Goal: Information Seeking & Learning: Check status

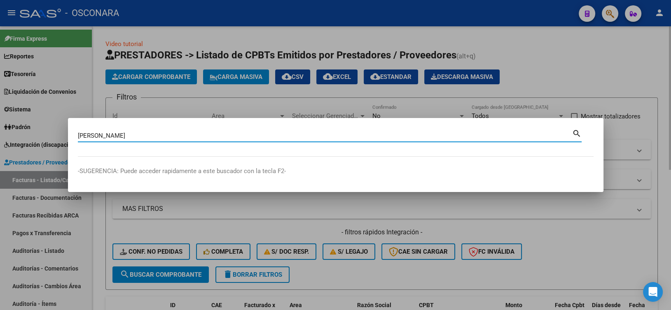
type input "[PERSON_NAME]"
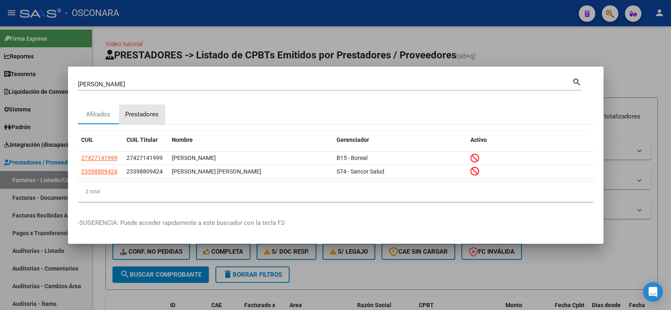
click at [147, 119] on div "Prestadores" at bounding box center [141, 114] width 33 height 9
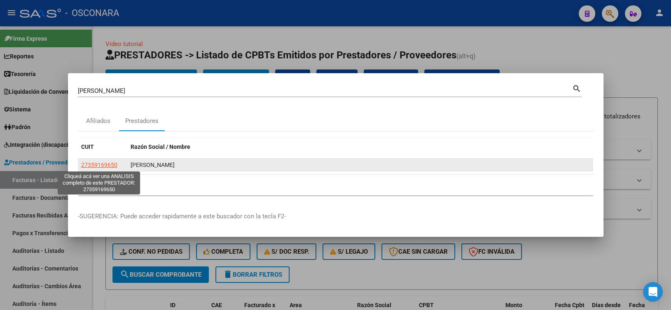
click at [112, 165] on span "27359169650" at bounding box center [99, 165] width 36 height 7
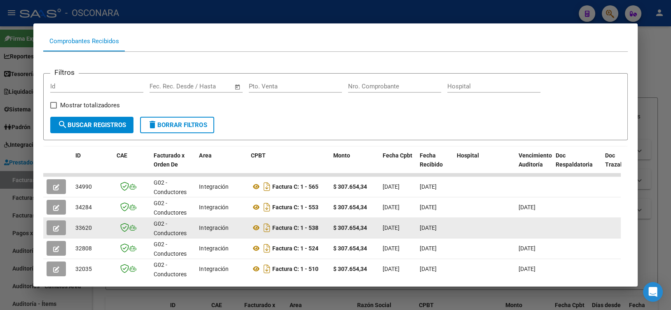
scroll to position [123, 0]
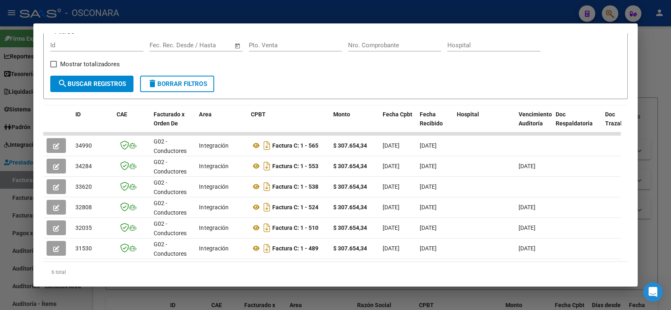
drag, startPoint x: 215, startPoint y: 268, endPoint x: 292, endPoint y: 270, distance: 77.0
click at [292, 270] on div "6 total" at bounding box center [335, 272] width 584 height 21
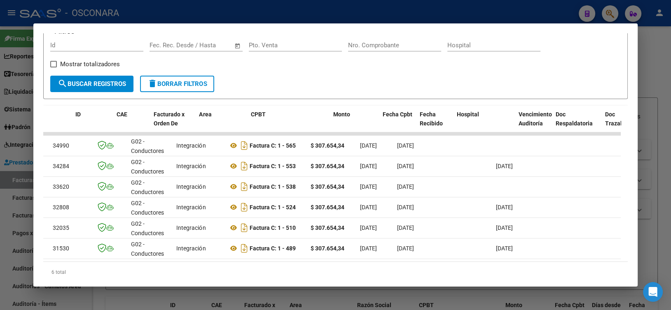
scroll to position [0, 0]
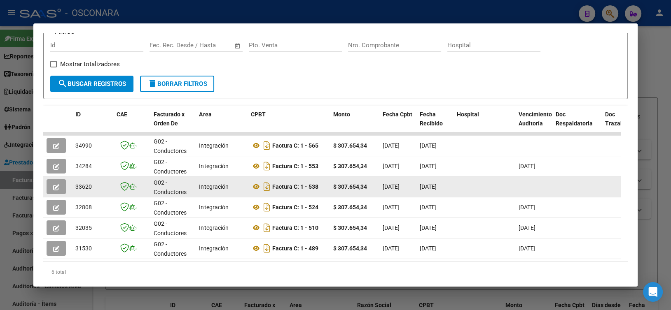
click at [54, 184] on icon "button" at bounding box center [56, 187] width 6 height 6
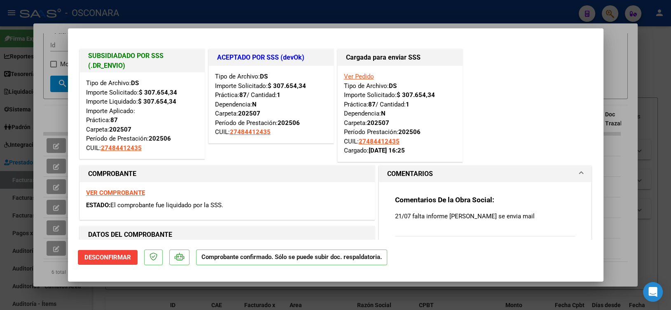
drag, startPoint x: 370, startPoint y: 155, endPoint x: 415, endPoint y: 151, distance: 45.9
click at [415, 151] on div "Ver Pedido Tipo de Archivo: DS Importe Solicitado: $ 307.654,34 Práctica: 87 / …" at bounding box center [400, 114] width 112 height 84
click at [505, 128] on div "SUBSIDIADADO POR SSS (.DR_ENVIO) Tipo de Archivo: DS Importe Solicitado: $ 307.…" at bounding box center [335, 105] width 515 height 116
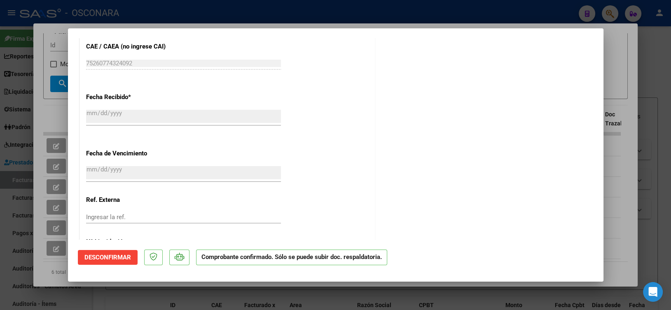
scroll to position [657, 0]
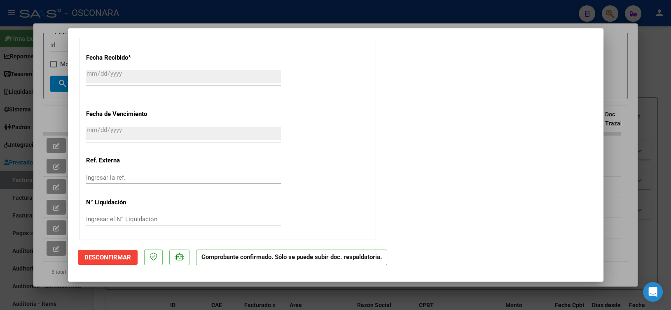
click at [226, 7] on div at bounding box center [335, 155] width 671 height 310
click at [223, 9] on div at bounding box center [335, 155] width 671 height 310
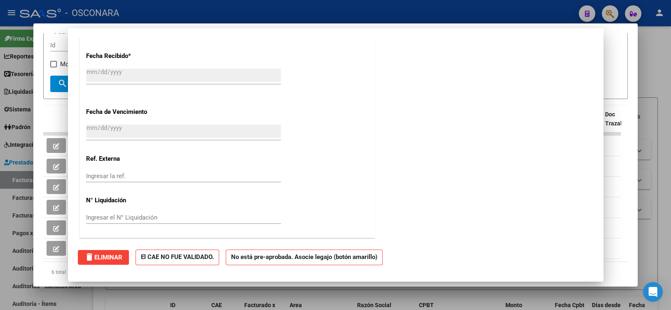
scroll to position [0, 0]
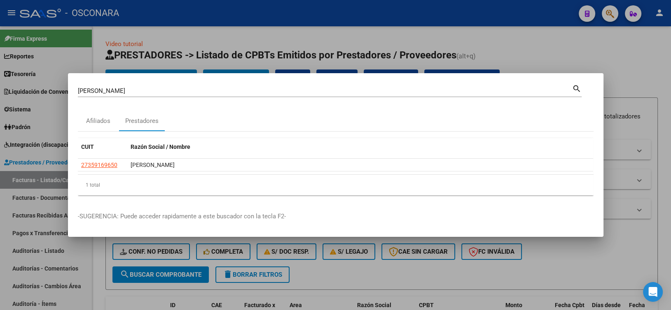
click at [234, 14] on div at bounding box center [335, 155] width 671 height 310
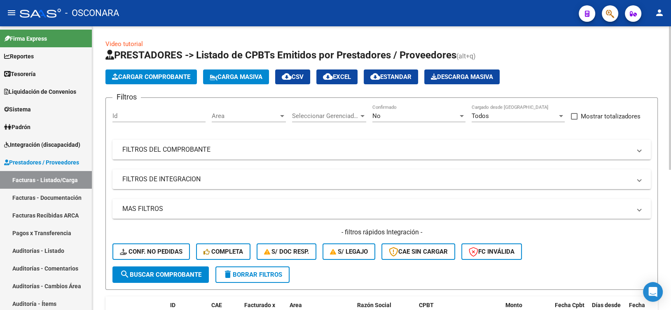
click at [143, 163] on div "Filtros Id Area Area Seleccionar Gerenciador Seleccionar Gerenciador No Confirm…" at bounding box center [381, 186] width 538 height 162
click at [157, 156] on mat-expansion-panel-header "FILTROS DEL COMPROBANTE" at bounding box center [381, 150] width 538 height 20
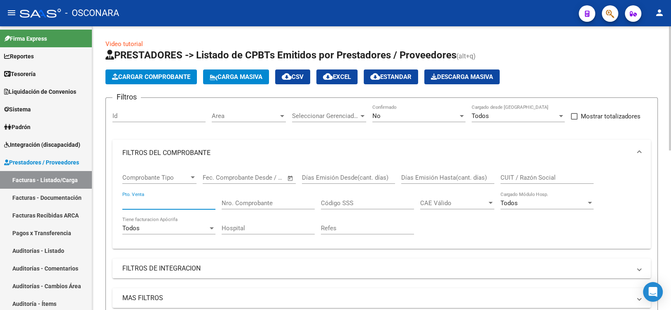
click at [168, 203] on input "Pto. Venta" at bounding box center [168, 203] width 93 height 7
click at [248, 208] on div "Nro. Comprobante" at bounding box center [267, 201] width 93 height 18
click at [250, 202] on input "Nro. Comprobante" at bounding box center [267, 203] width 93 height 7
type input "453"
click at [407, 116] on div "No" at bounding box center [415, 115] width 86 height 7
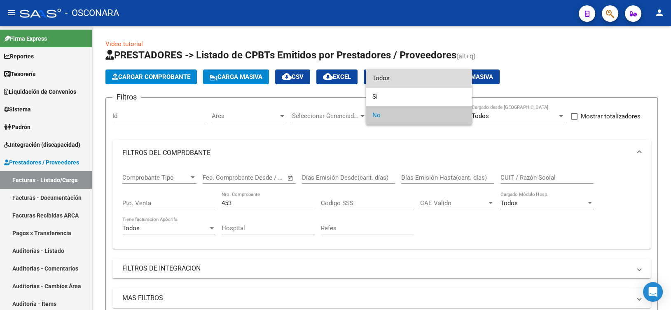
click at [414, 78] on span "Todos" at bounding box center [418, 78] width 93 height 19
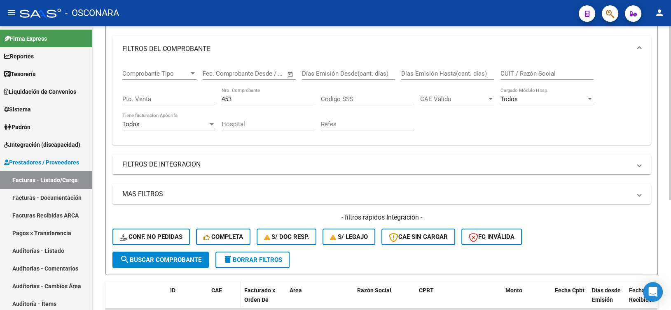
scroll to position [165, 0]
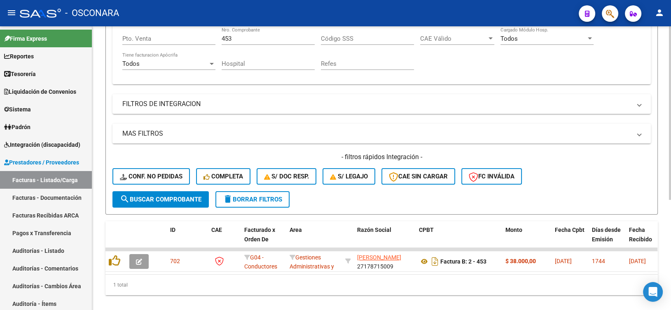
click at [192, 203] on button "search Buscar Comprobante" at bounding box center [160, 199] width 96 height 16
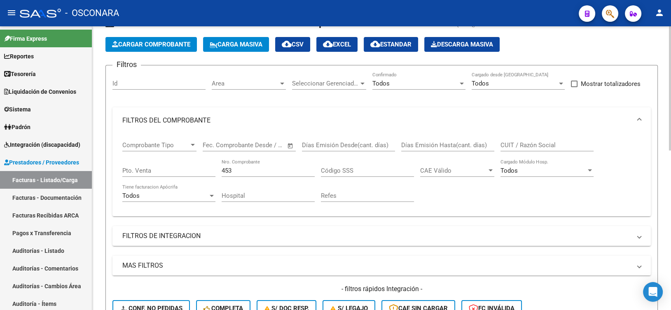
scroll to position [0, 0]
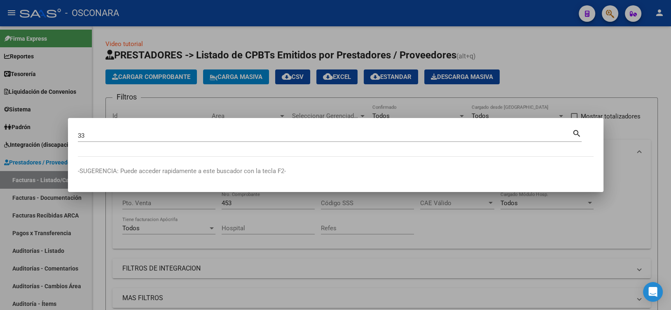
drag, startPoint x: 103, startPoint y: 131, endPoint x: 57, endPoint y: 133, distance: 45.7
click at [57, 133] on div "33 Buscar (apellido, dni, cuil, nro traspaso, cuit, obra social) search -SUGERE…" at bounding box center [335, 155] width 671 height 310
click at [91, 139] on div "33 Buscar (apellido, dni, cuil, [PERSON_NAME], cuit, obra social)" at bounding box center [325, 136] width 494 height 12
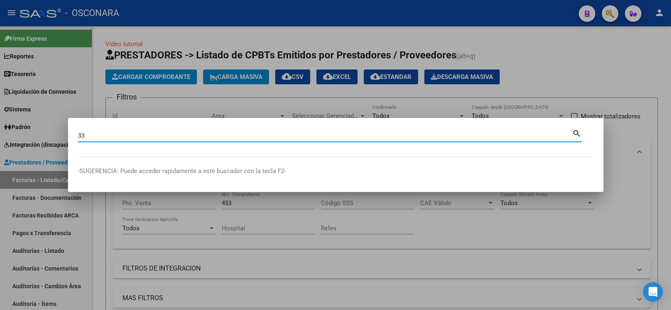
drag, startPoint x: 90, startPoint y: 139, endPoint x: 70, endPoint y: 135, distance: 20.4
click at [70, 135] on mat-dialog-content "33 Buscar (apellido, dni, cuil, [PERSON_NAME], cuit, obra social) search" at bounding box center [335, 142] width 535 height 29
paste input "-65057573-9"
type input "33650575739"
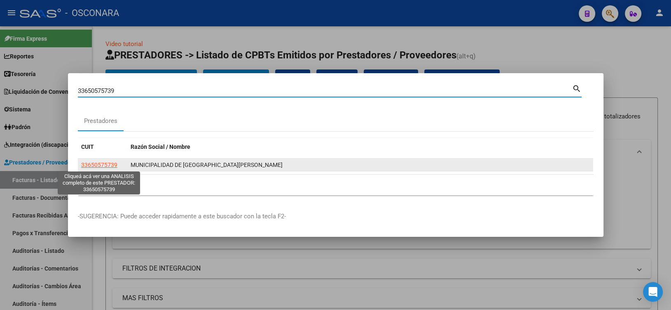
click at [110, 165] on span "33650575739" at bounding box center [99, 165] width 36 height 7
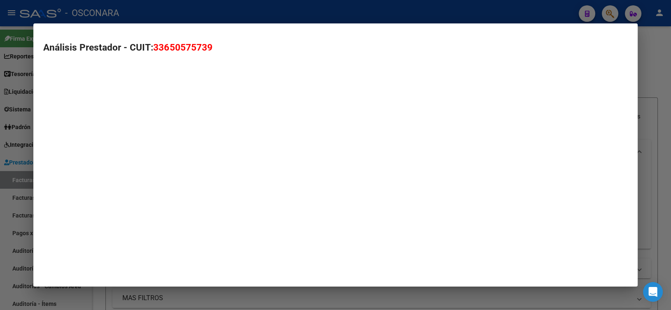
type textarea "33650575739"
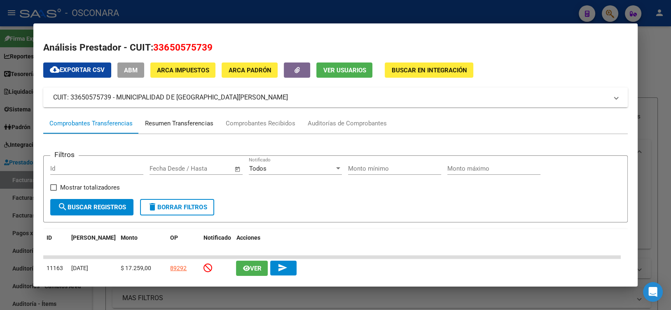
click at [209, 124] on div "Resumen Transferencias" at bounding box center [179, 123] width 68 height 9
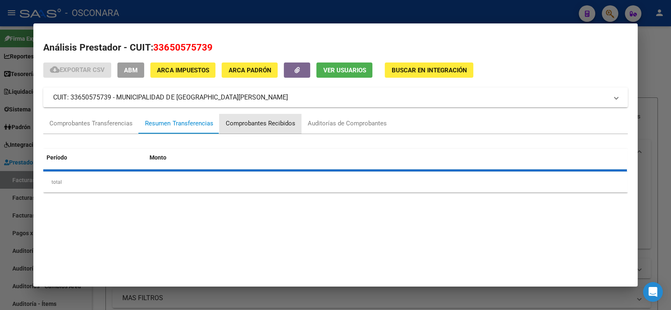
click at [265, 123] on div "Comprobantes Recibidos" at bounding box center [260, 123] width 70 height 9
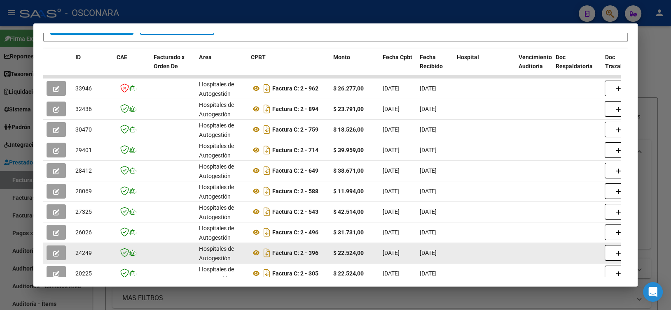
scroll to position [222, 0]
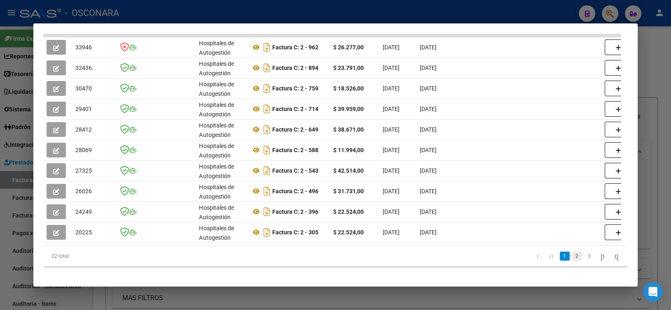
click at [572, 261] on link "2" at bounding box center [577, 256] width 10 height 9
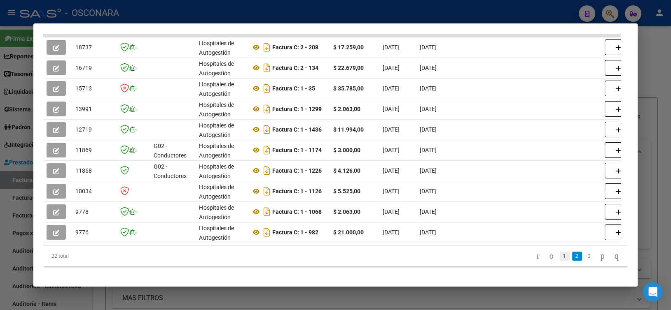
click at [559, 261] on link "1" at bounding box center [564, 256] width 10 height 9
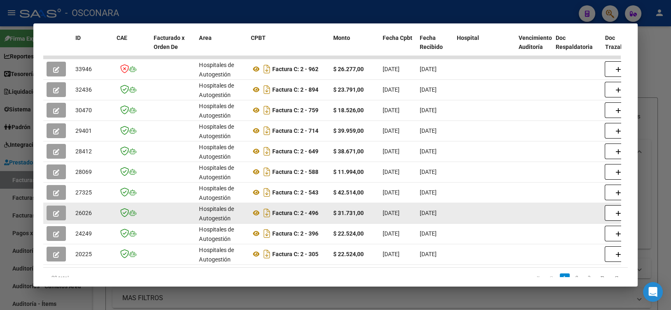
scroll to position [181, 0]
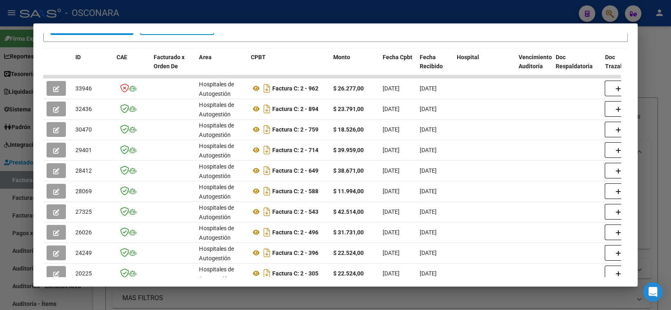
click at [289, 7] on div at bounding box center [335, 155] width 671 height 310
